Goal: Information Seeking & Learning: Learn about a topic

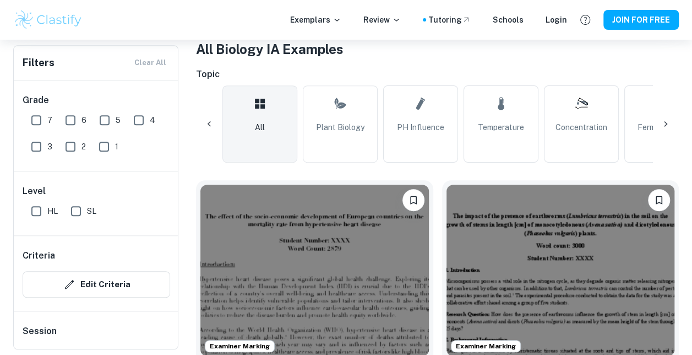
scroll to position [220, 0]
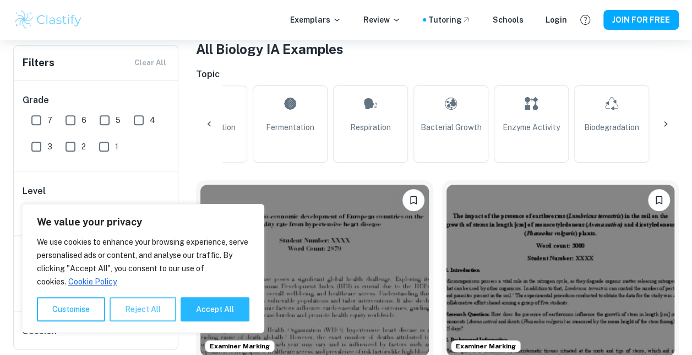
click at [156, 307] on button "Reject All" at bounding box center [143, 309] width 67 height 24
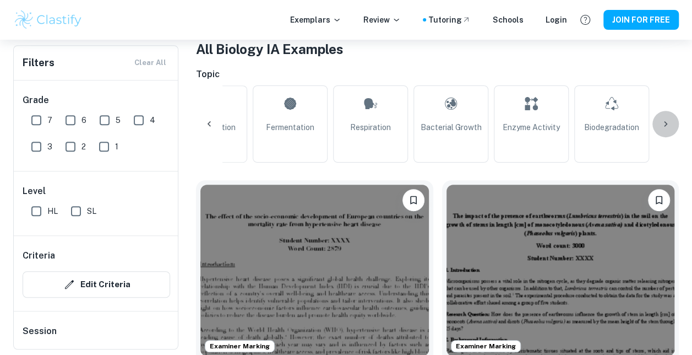
click at [669, 120] on icon at bounding box center [665, 123] width 11 height 11
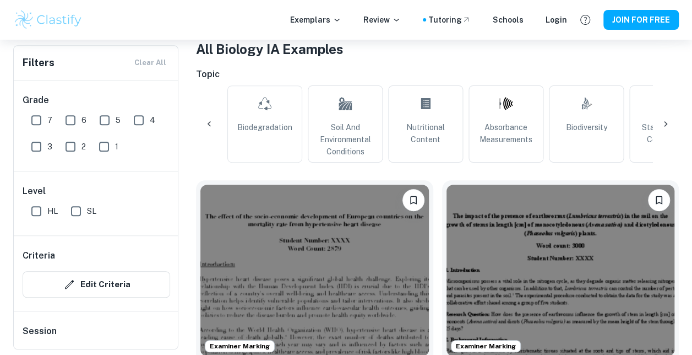
scroll to position [0, 743]
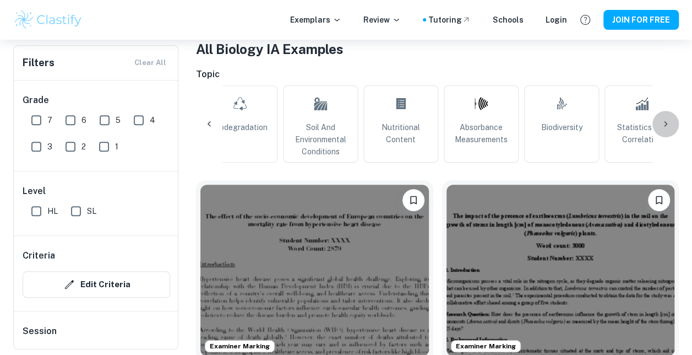
click at [663, 126] on icon at bounding box center [665, 123] width 11 height 11
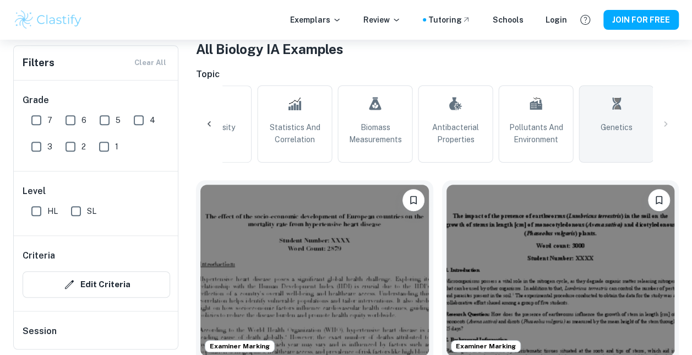
scroll to position [0, 1092]
click at [619, 123] on span "Genetics" at bounding box center [615, 127] width 32 height 12
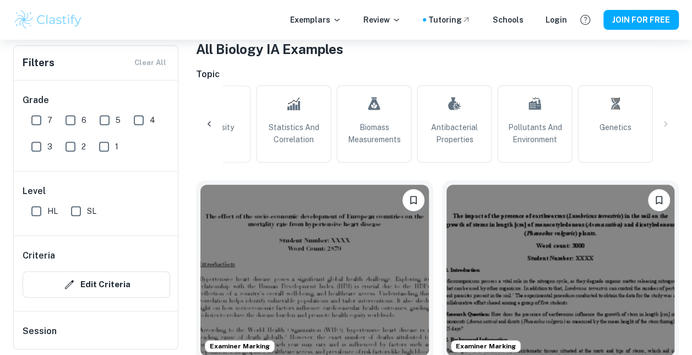
type input "Genetics"
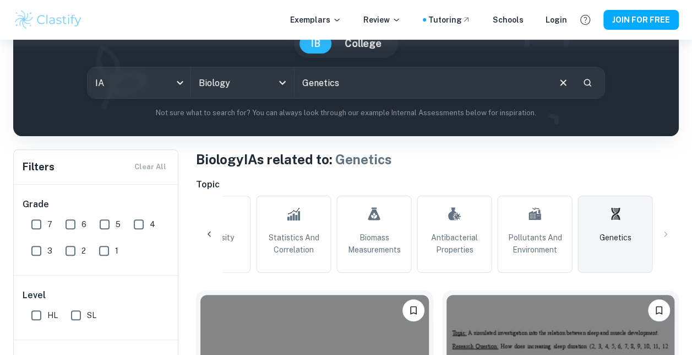
scroll to position [220, 0]
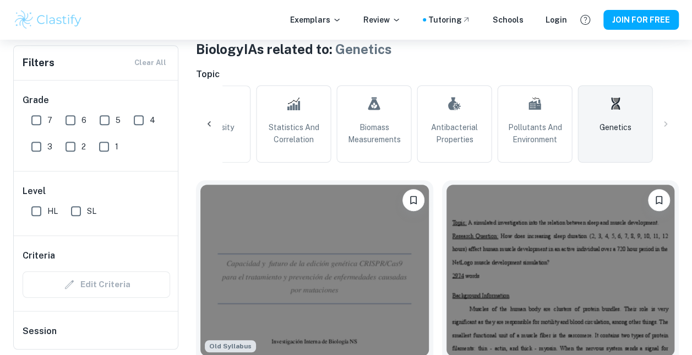
click at [28, 210] on input "HL" at bounding box center [36, 211] width 22 height 22
checkbox input "true"
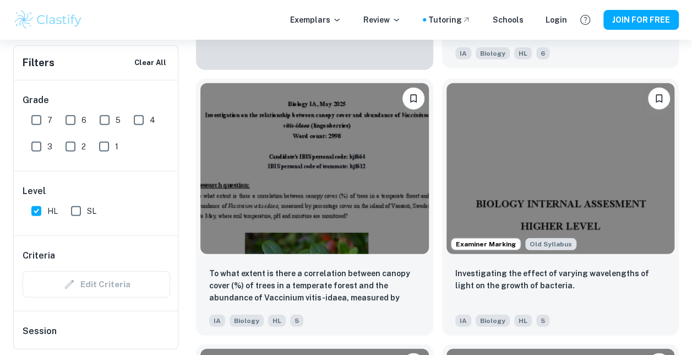
scroll to position [1487, 0]
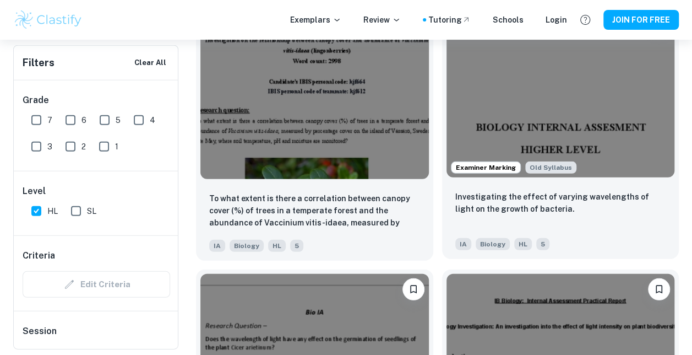
click at [582, 128] on img at bounding box center [561, 92] width 229 height 171
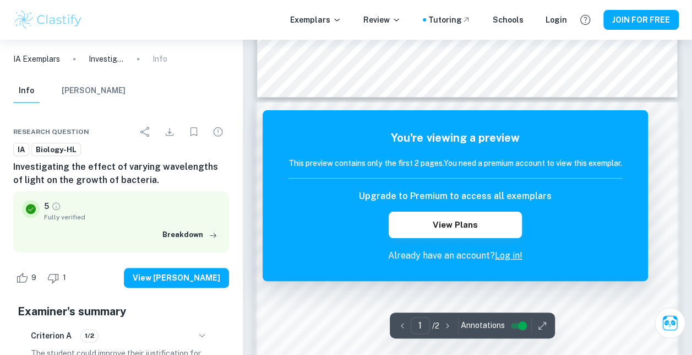
scroll to position [424, 0]
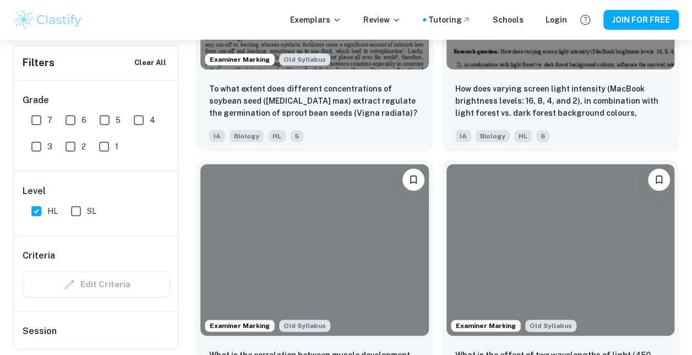
scroll to position [2203, 0]
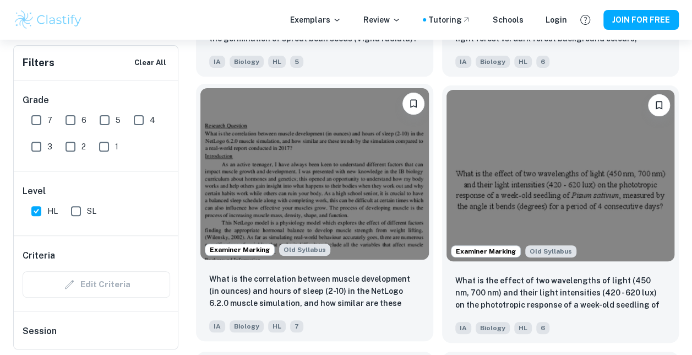
click at [336, 175] on img at bounding box center [314, 173] width 229 height 171
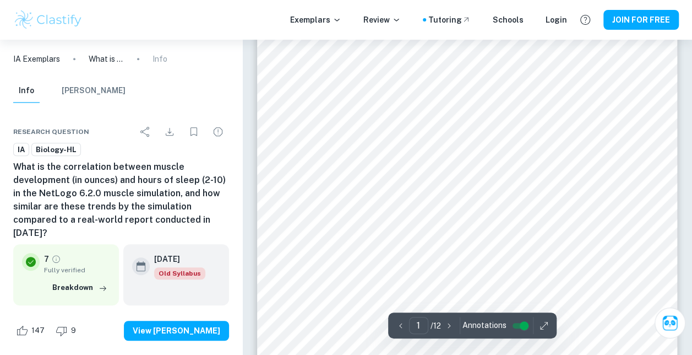
scroll to position [220, 0]
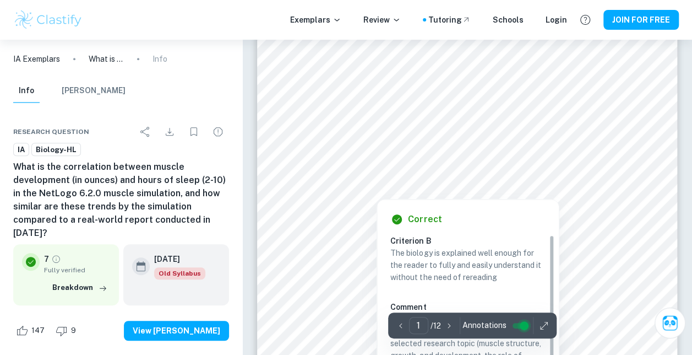
click at [521, 322] on input "controlled" at bounding box center [524, 325] width 40 height 13
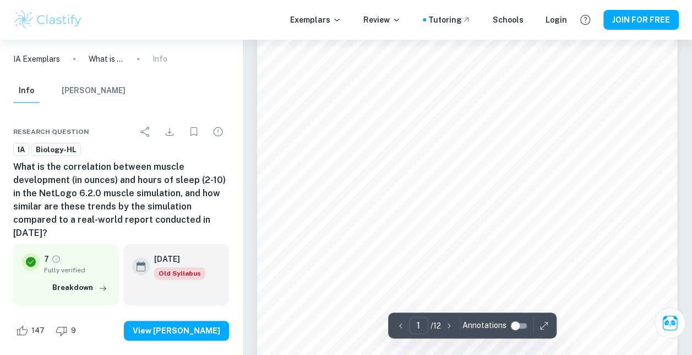
scroll to position [0, 0]
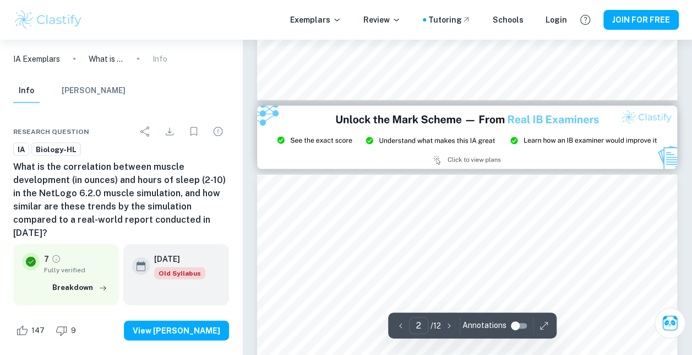
type input "3"
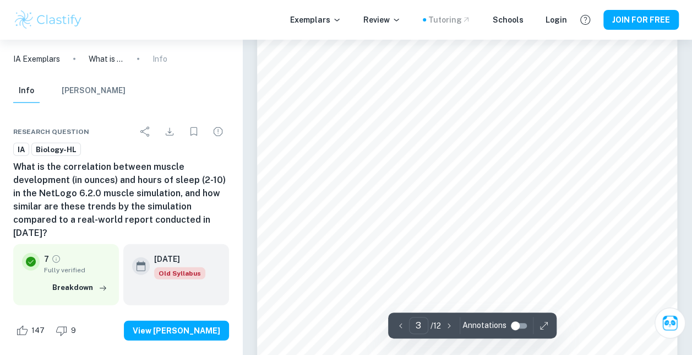
scroll to position [1265, 0]
